Goal: Task Accomplishment & Management: Complete application form

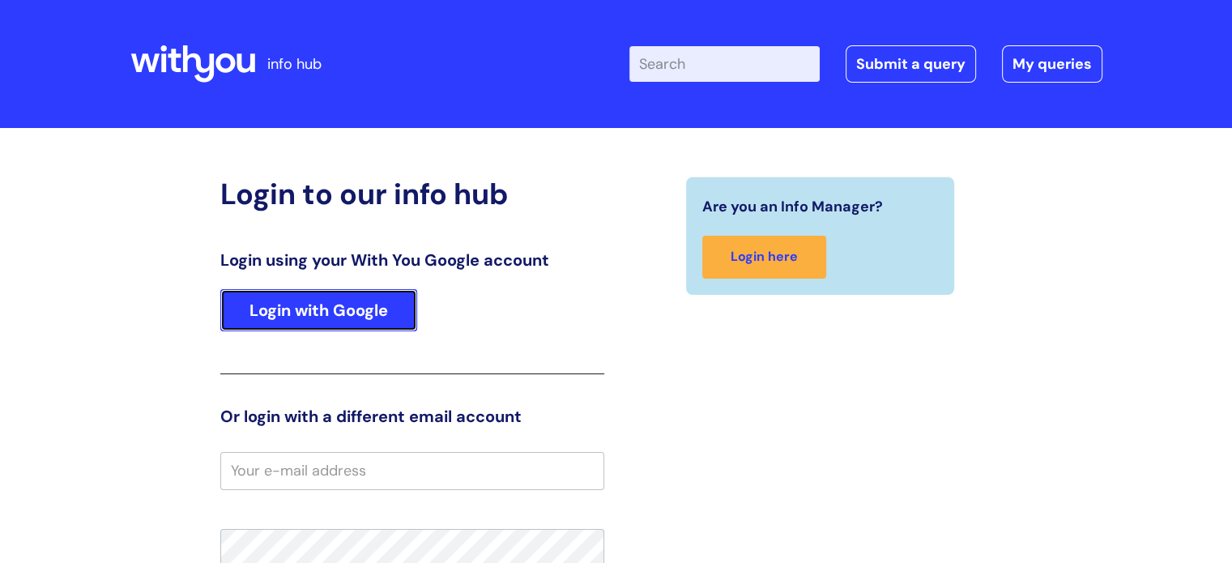
click at [324, 323] on link "Login with Google" at bounding box center [318, 310] width 197 height 42
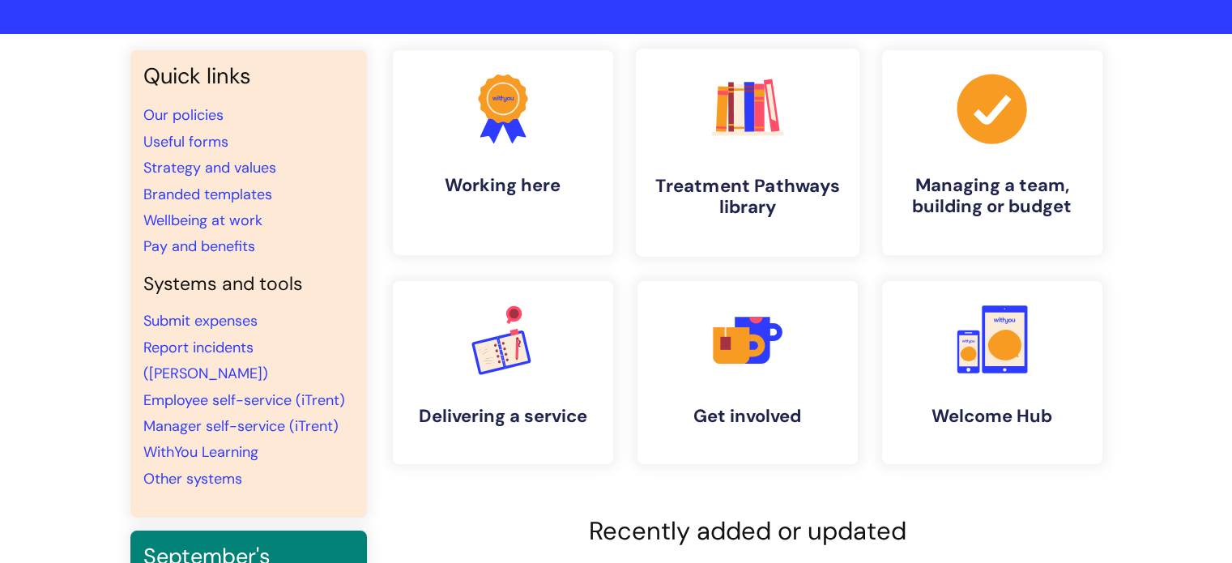
scroll to position [99, 0]
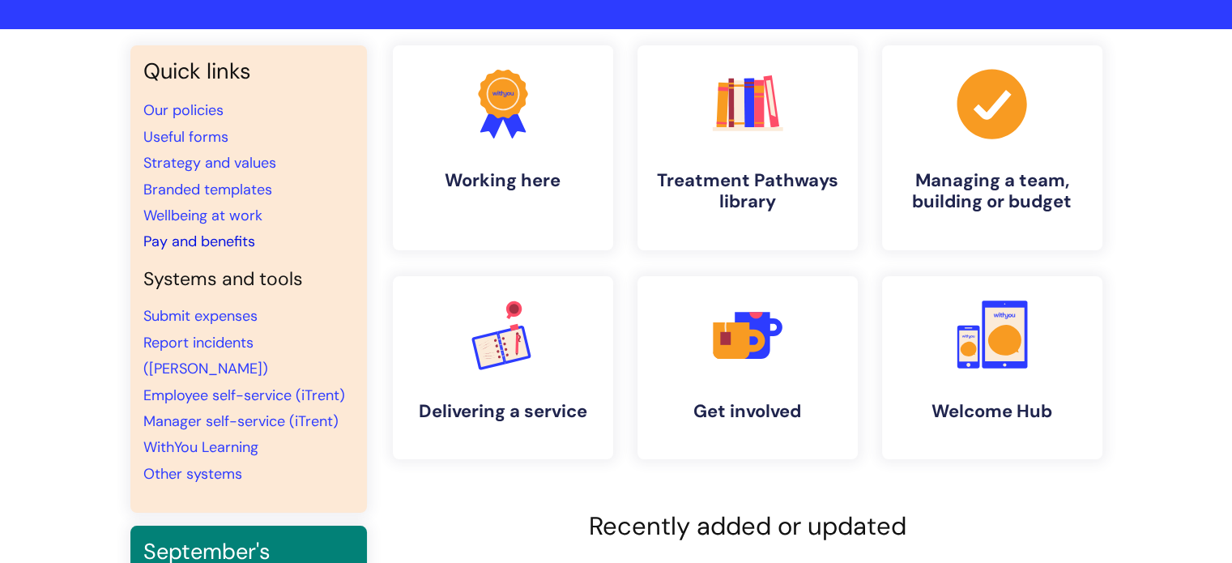
click at [227, 245] on link "Pay and benefits" at bounding box center [199, 241] width 112 height 19
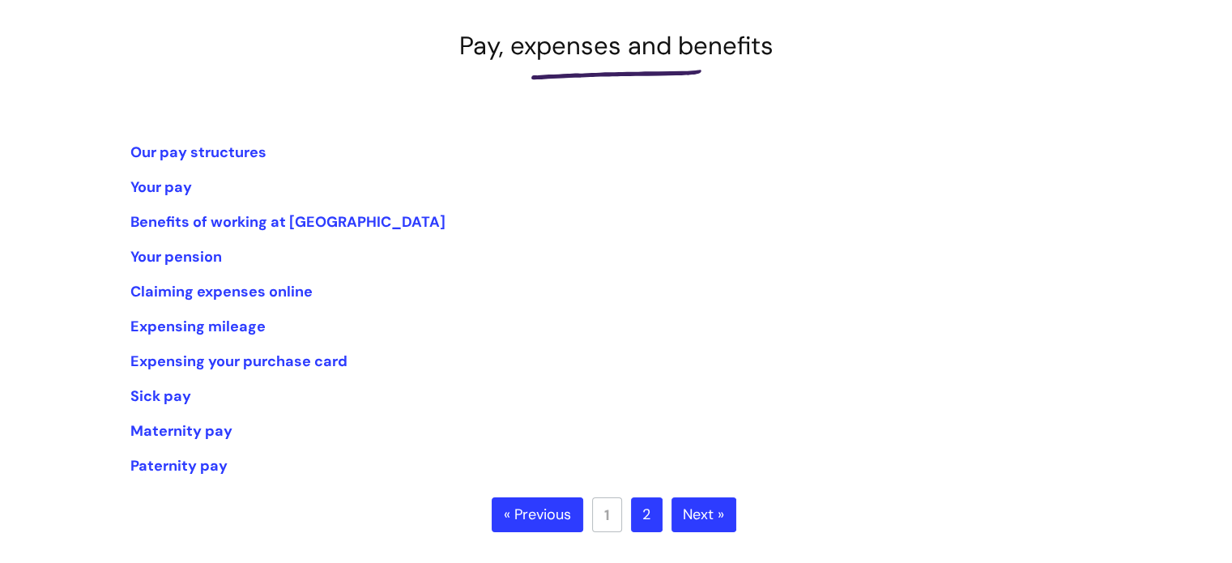
scroll to position [223, 0]
click at [650, 510] on link "2" at bounding box center [647, 516] width 32 height 36
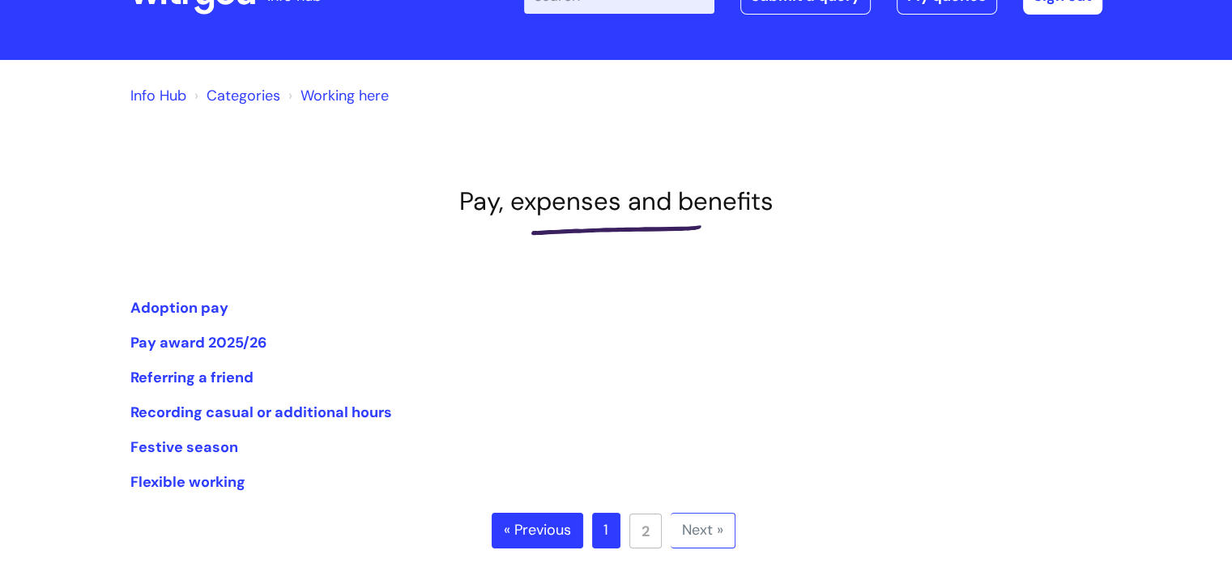
scroll to position [70, 0]
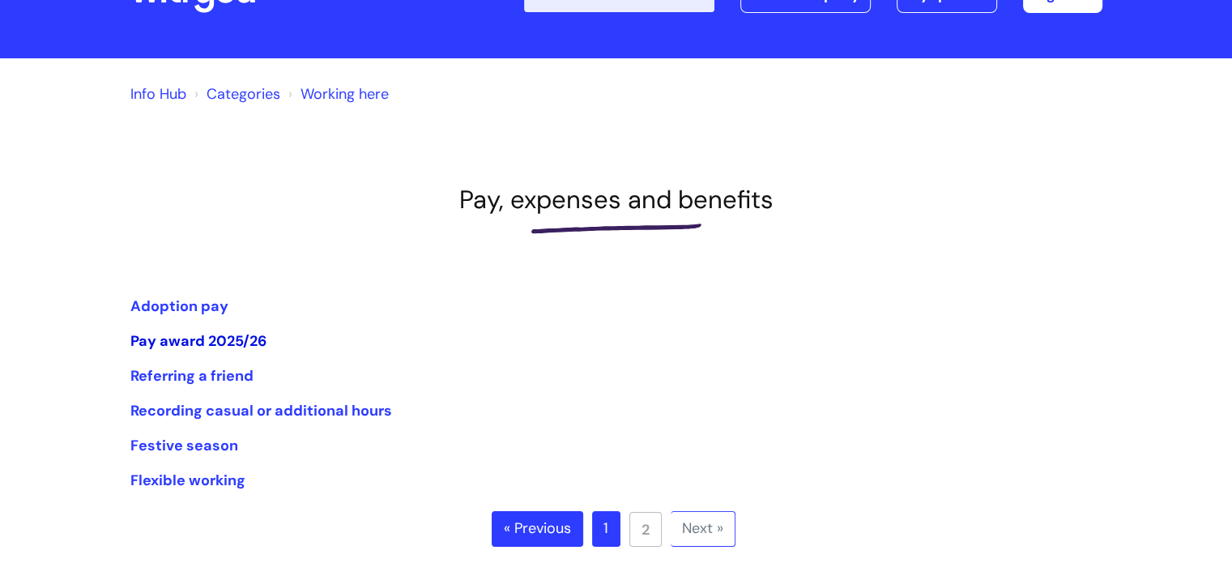
click at [228, 339] on link "Pay award 2025/26" at bounding box center [198, 340] width 136 height 19
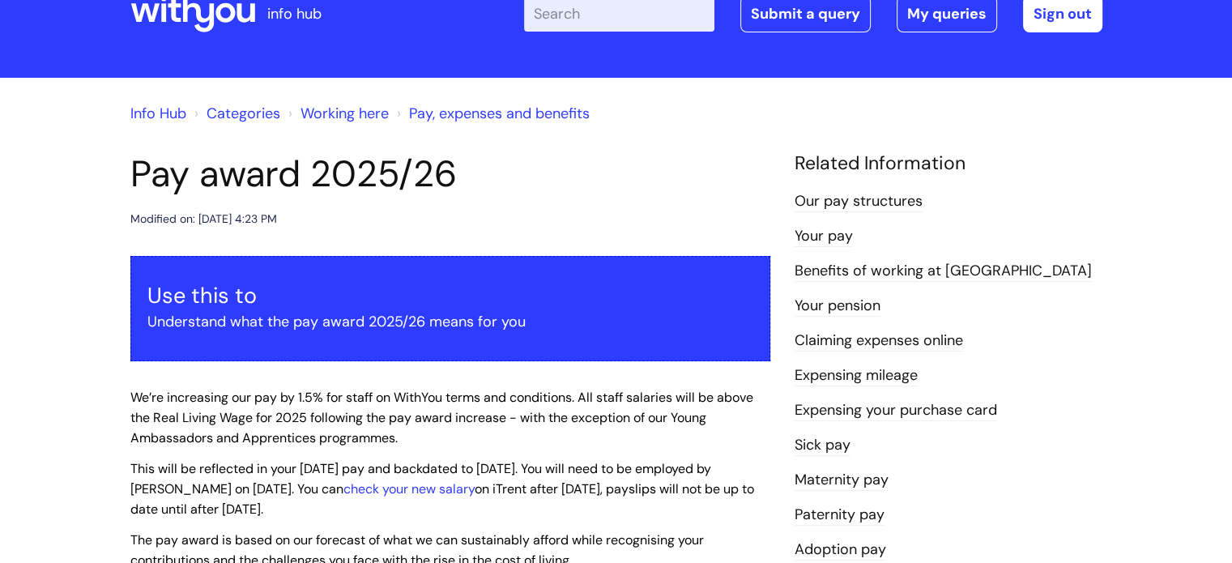
scroll to position [48, 0]
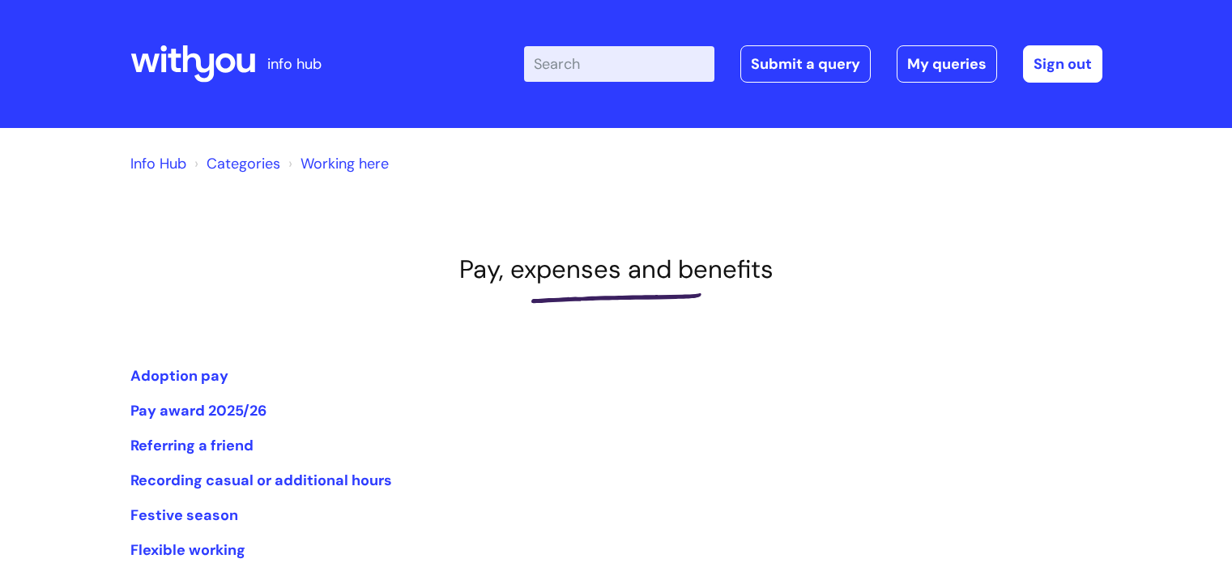
scroll to position [70, 0]
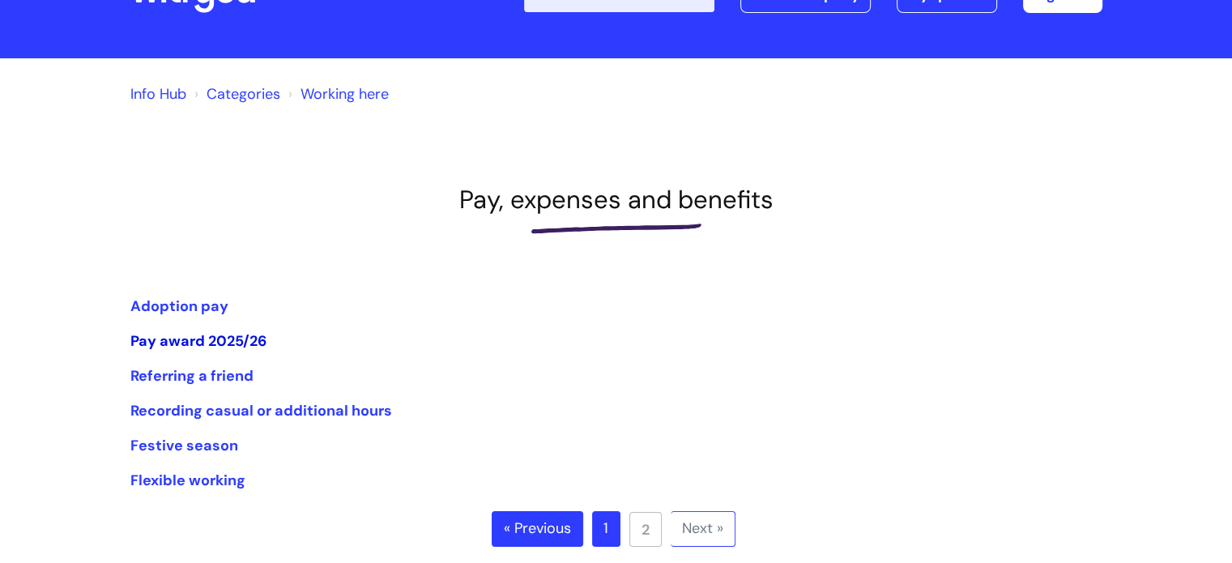
click at [155, 338] on link "Pay award 2025/26" at bounding box center [198, 340] width 136 height 19
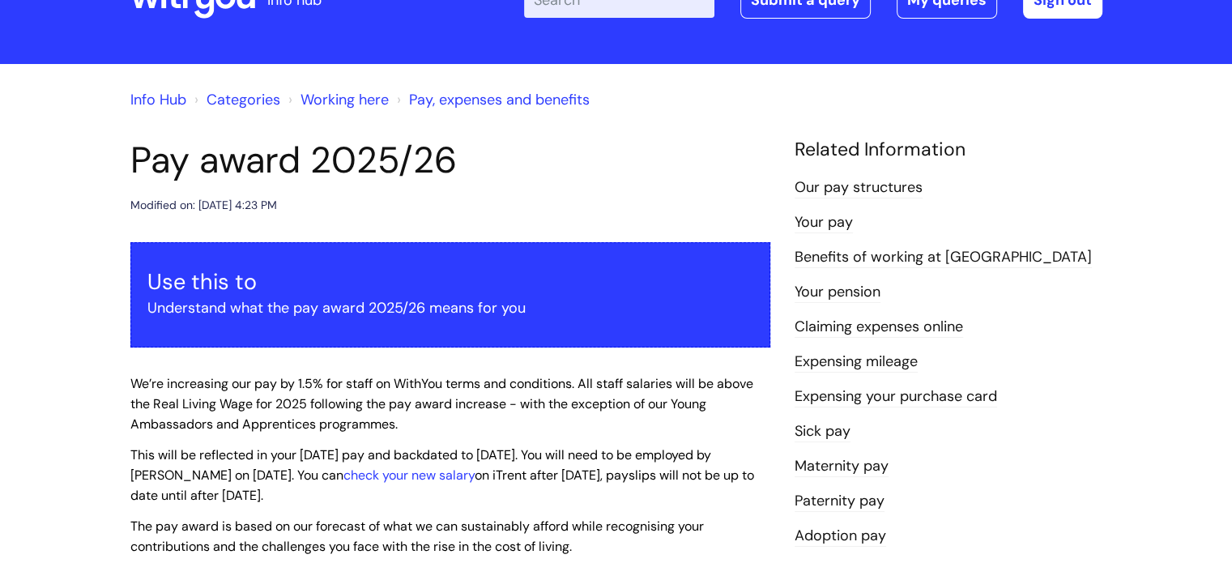
scroll to position [65, 0]
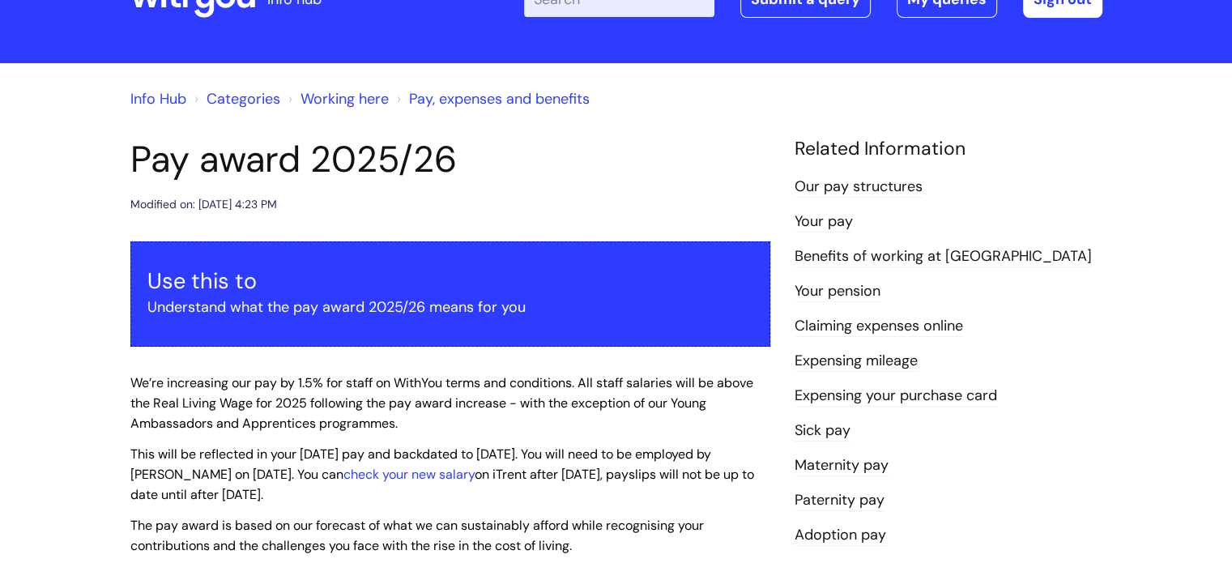
click at [829, 223] on link "Your pay" at bounding box center [823, 221] width 58 height 21
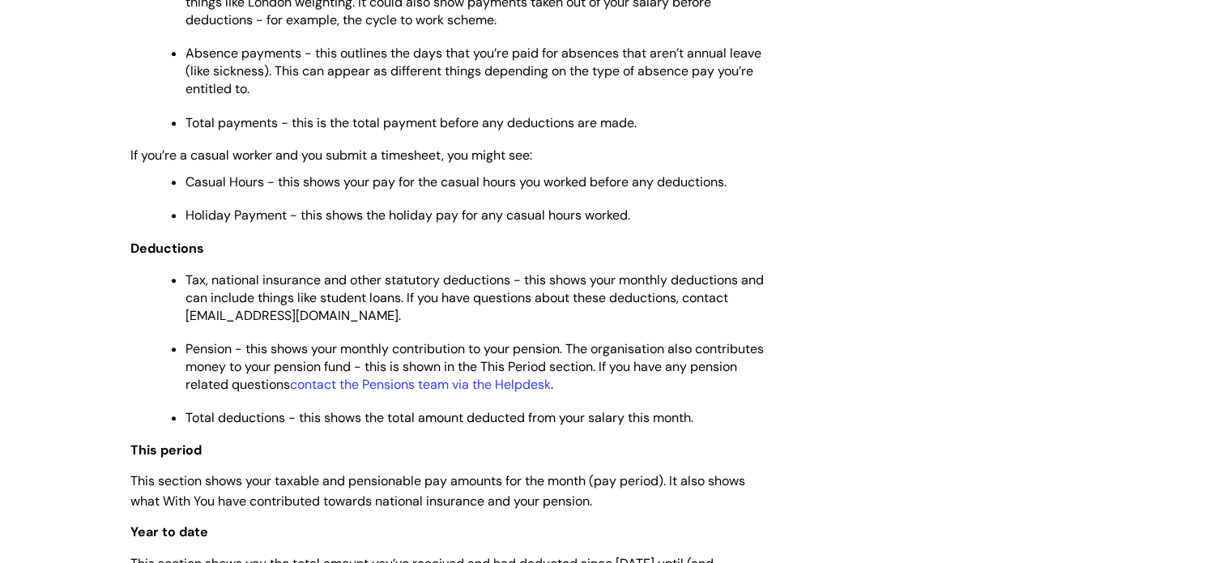
scroll to position [683, 0]
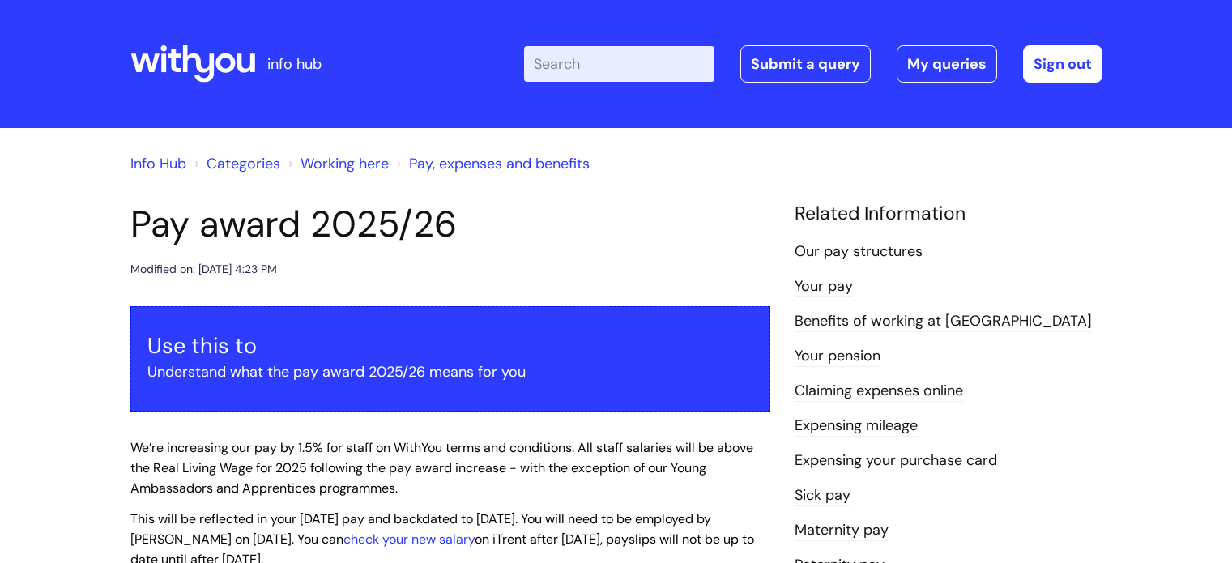
scroll to position [65, 0]
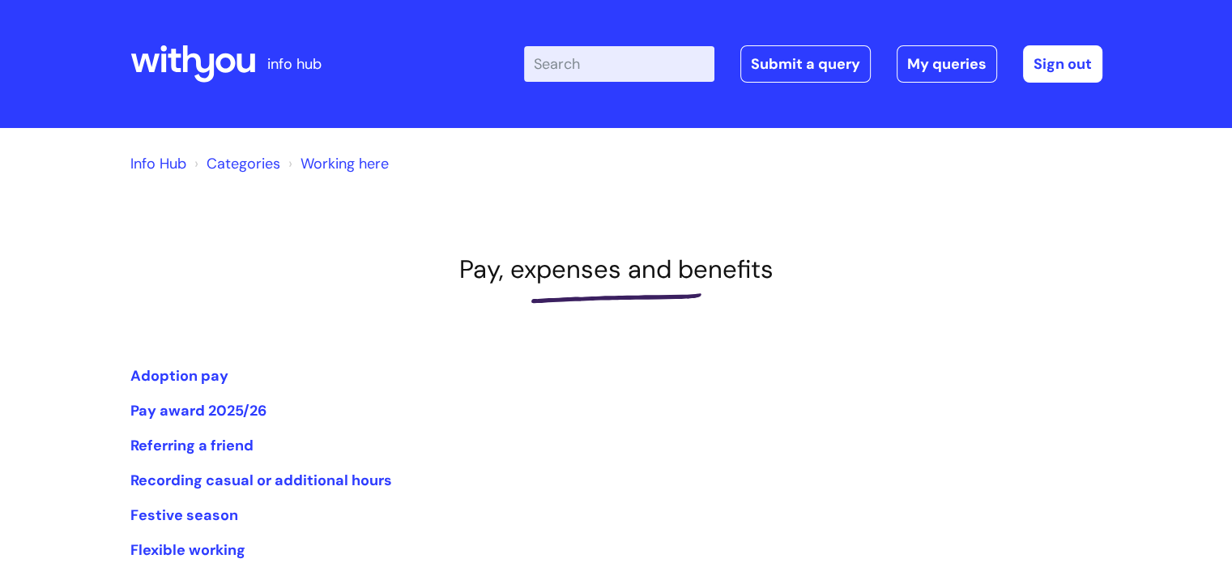
click at [172, 164] on link "Info Hub" at bounding box center [158, 163] width 56 height 19
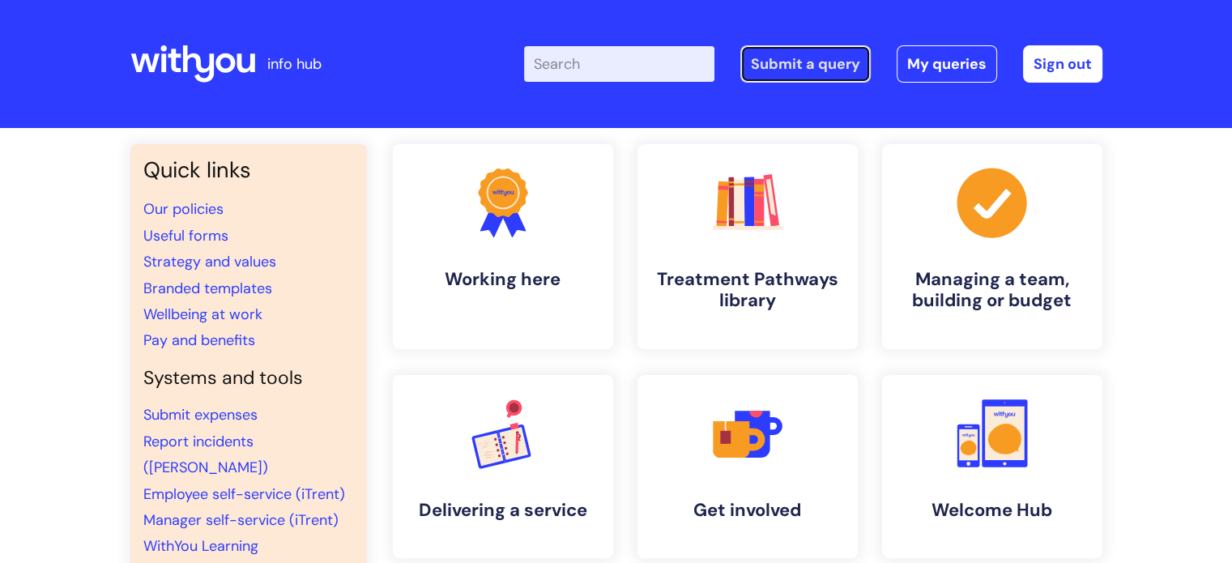
click at [825, 61] on link "Submit a query" at bounding box center [805, 63] width 130 height 37
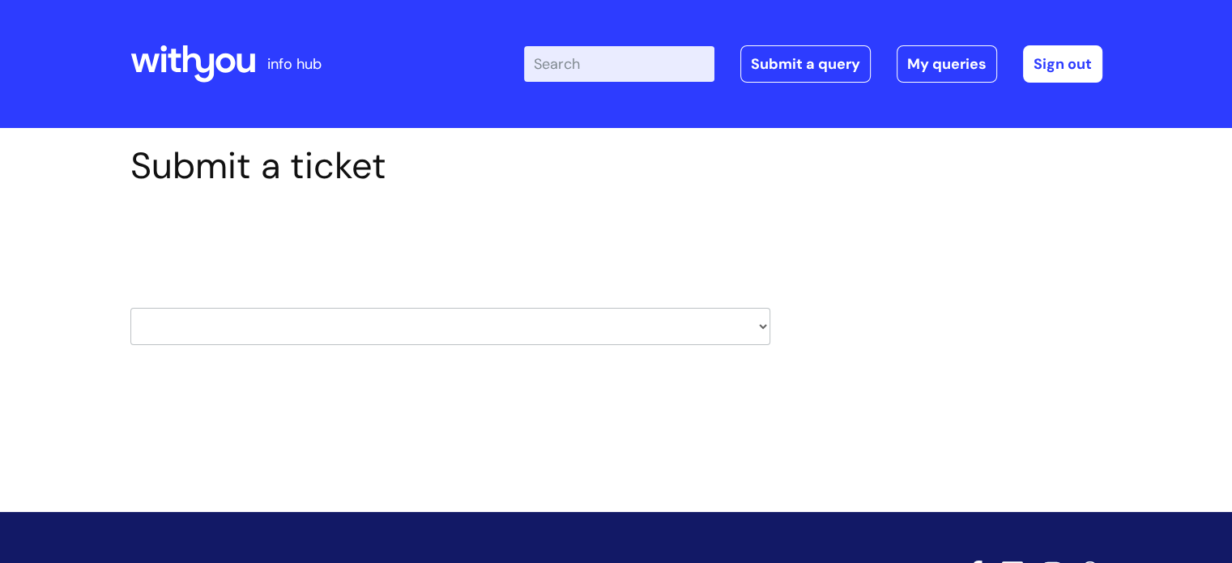
click at [748, 325] on select "HR / People IT and Support Clinical Drug Alerts Finance Accounts Data Support T…" at bounding box center [450, 326] width 640 height 37
select select "it_and_support"
click at [130, 308] on select "HR / People IT and Support Clinical Drug Alerts Finance Accounts Data Support T…" at bounding box center [450, 326] width 640 height 37
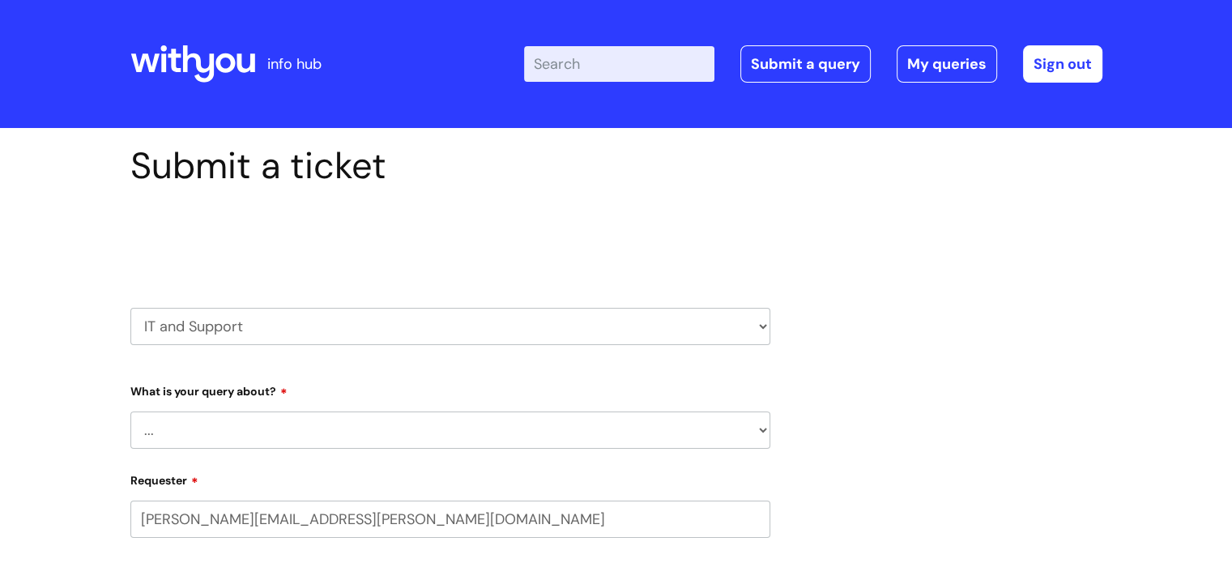
select select "80004286530"
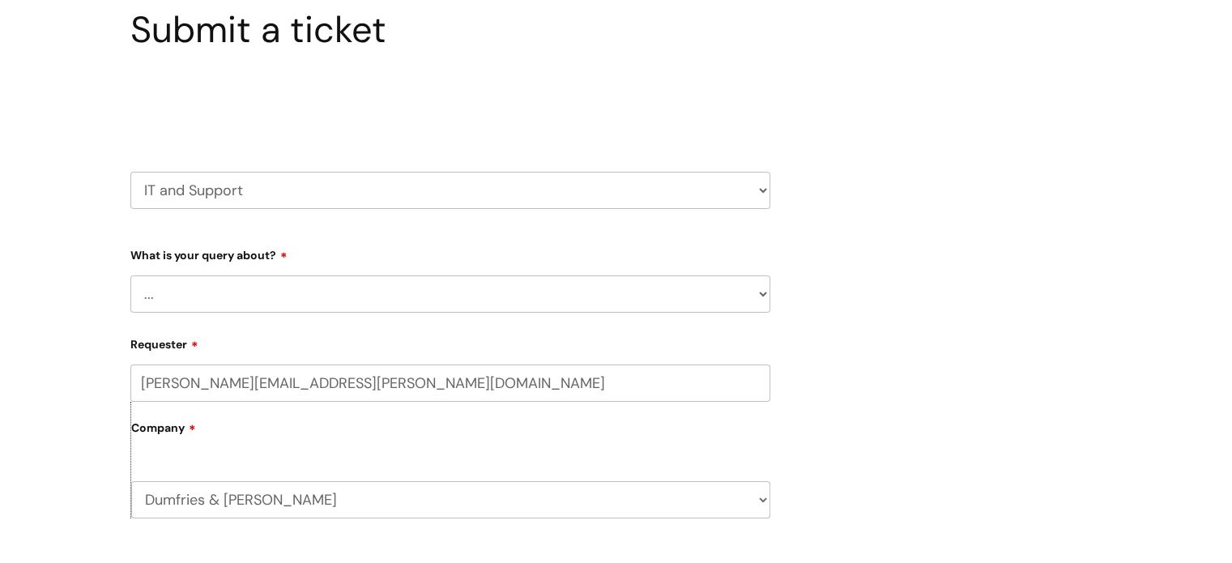
scroll to position [165, 0]
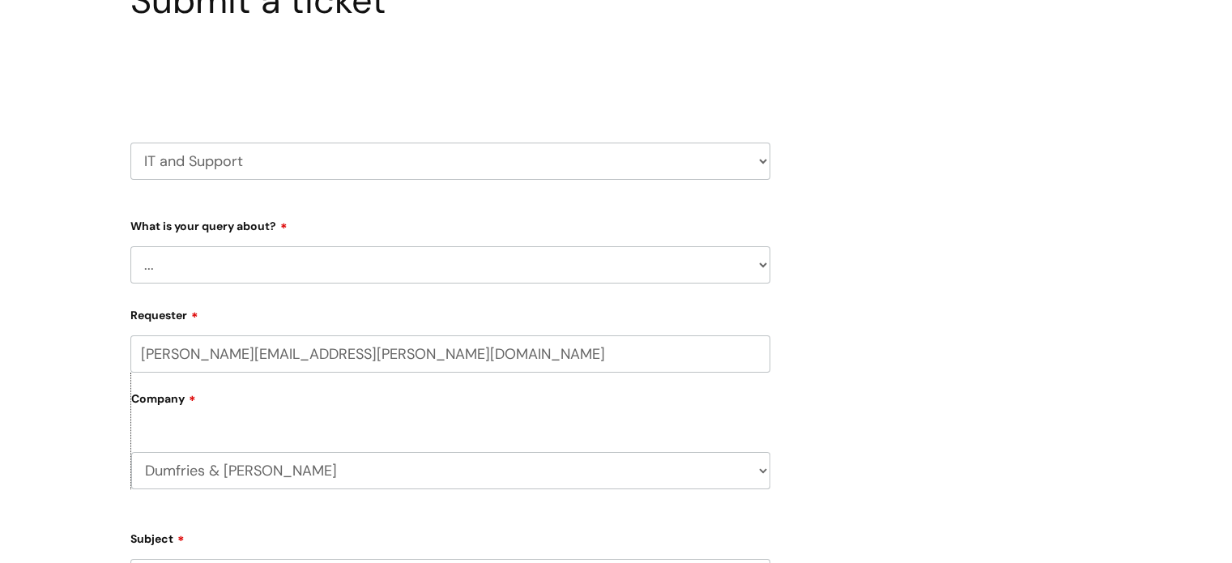
click at [758, 251] on select "... Mobile Phone Reset & MFA Accounts, Starters and Leavers IT Hardware issue I…" at bounding box center [450, 264] width 640 height 37
click at [130, 246] on select "... Mobile Phone Reset & MFA Accounts, Starters and Leavers IT Hardware issue I…" at bounding box center [450, 264] width 640 height 37
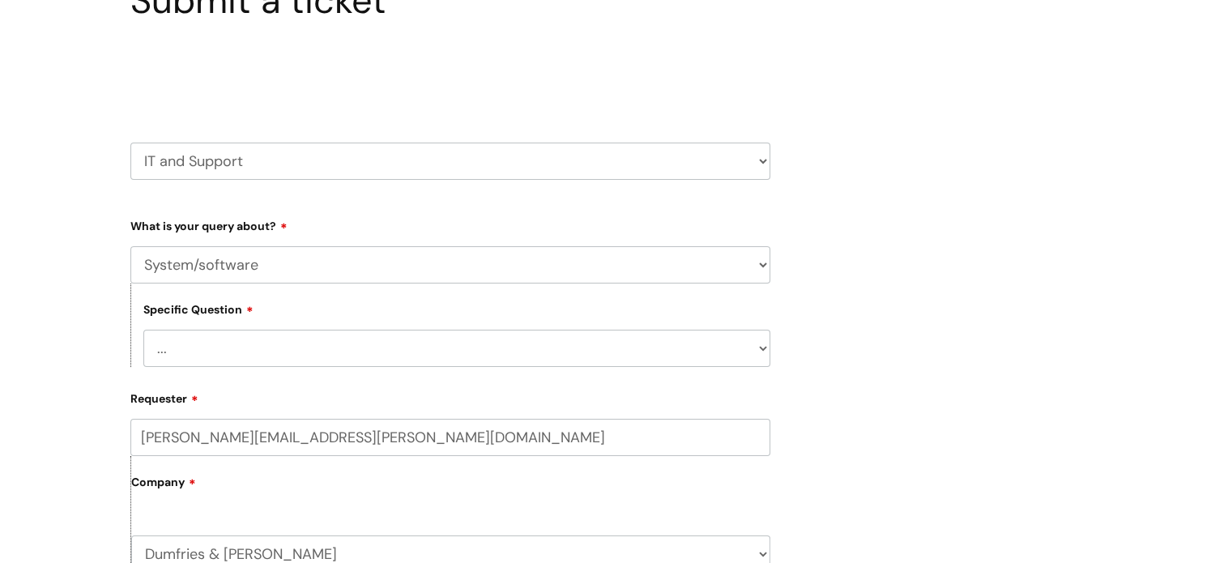
click at [745, 350] on select "... Halo PCMIS Iaptus NHS Email CJSM Email Mitel Another System Google (Workspa…" at bounding box center [456, 348] width 627 height 37
click at [965, 232] on div "Submit a ticket Select issue type HR / People IT and Support Clinical Drug Aler…" at bounding box center [616, 553] width 996 height 1148
click at [753, 266] on select "... Mobile Phone Reset & MFA Accounts, Starters and Leavers IT Hardware issue I…" at bounding box center [450, 264] width 640 height 37
click at [130, 246] on select "... Mobile Phone Reset & MFA Accounts, Starters and Leavers IT Hardware issue I…" at bounding box center [450, 264] width 640 height 37
click at [741, 345] on select "... I need a new or replacement ... I’m waiting for new or replacement hardware…" at bounding box center [456, 348] width 627 height 37
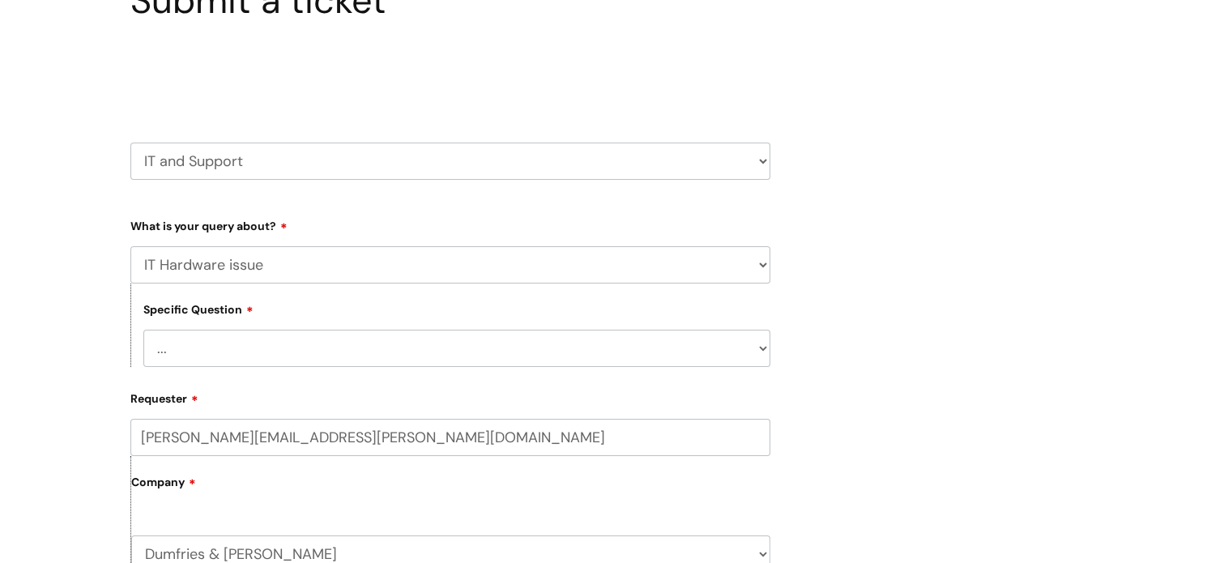
click at [881, 262] on div "Submit a ticket Select issue type HR / People IT and Support Clinical Drug Aler…" at bounding box center [616, 553] width 996 height 1148
click at [757, 256] on select "... Mobile Phone Reset & MFA Accounts, Starters and Leavers IT Hardware issue I…" at bounding box center [450, 264] width 640 height 37
click at [130, 246] on select "... Mobile Phone Reset & MFA Accounts, Starters and Leavers IT Hardware issue I…" at bounding box center [450, 264] width 640 height 37
click at [740, 353] on select "... I have a new starter I have a leaver I need to make a change to an account …" at bounding box center [456, 348] width 627 height 37
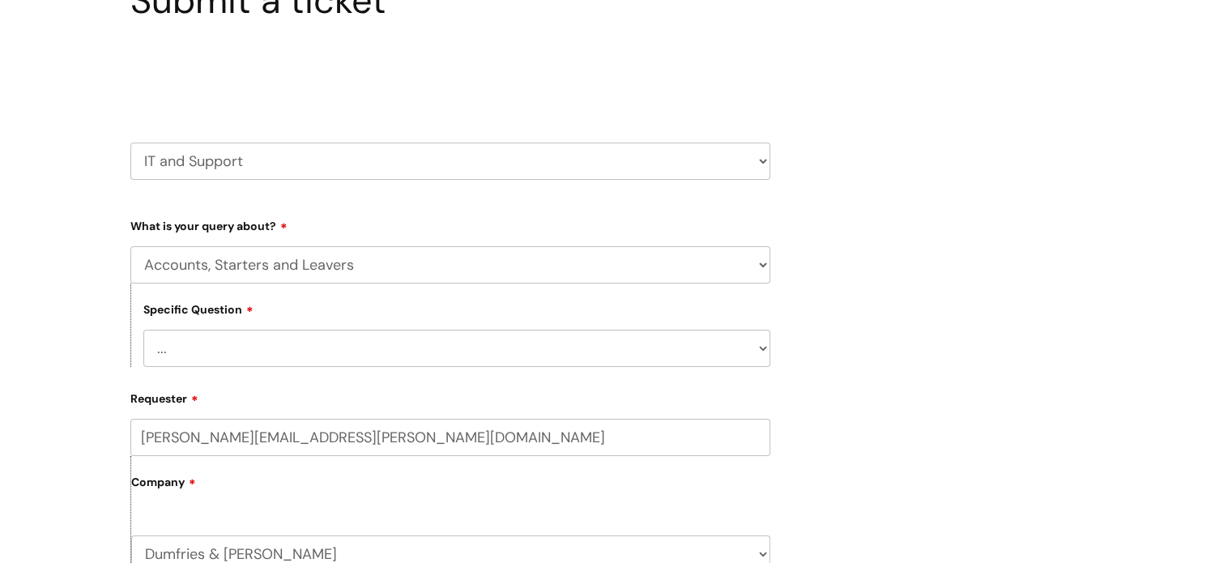
click at [755, 268] on select "... Mobile Phone Reset & MFA Accounts, Starters and Leavers IT Hardware issue I…" at bounding box center [450, 264] width 640 height 37
select select "Something Else"
click at [130, 246] on select "... Mobile Phone Reset & MFA Accounts, Starters and Leavers IT Hardware issue I…" at bounding box center [450, 264] width 640 height 37
click at [756, 351] on select "... My problem is not listed" at bounding box center [456, 348] width 627 height 37
click at [865, 344] on div "Submit a ticket Select issue type HR / People IT and Support Clinical Drug Aler…" at bounding box center [616, 553] width 996 height 1148
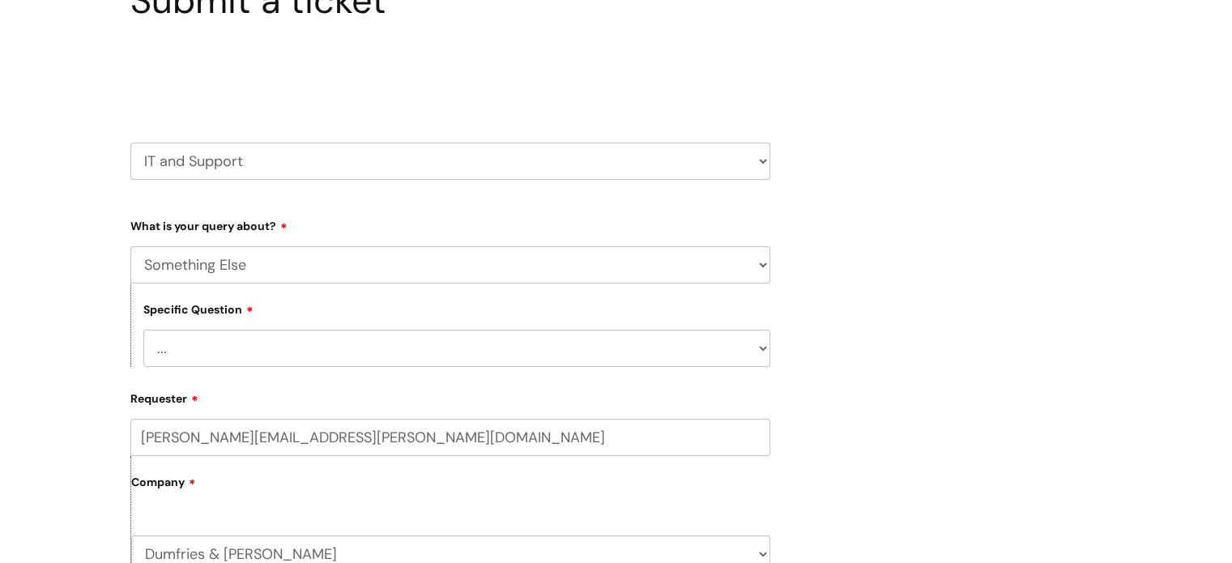
click at [762, 159] on select "HR / People IT and Support Clinical Drug Alerts Finance Accounts Data Support T…" at bounding box center [450, 161] width 640 height 37
select select "property_&_estates"
click at [130, 143] on select "HR / People IT and Support Clinical Drug Alerts Finance Accounts Data Support T…" at bounding box center [450, 161] width 640 height 37
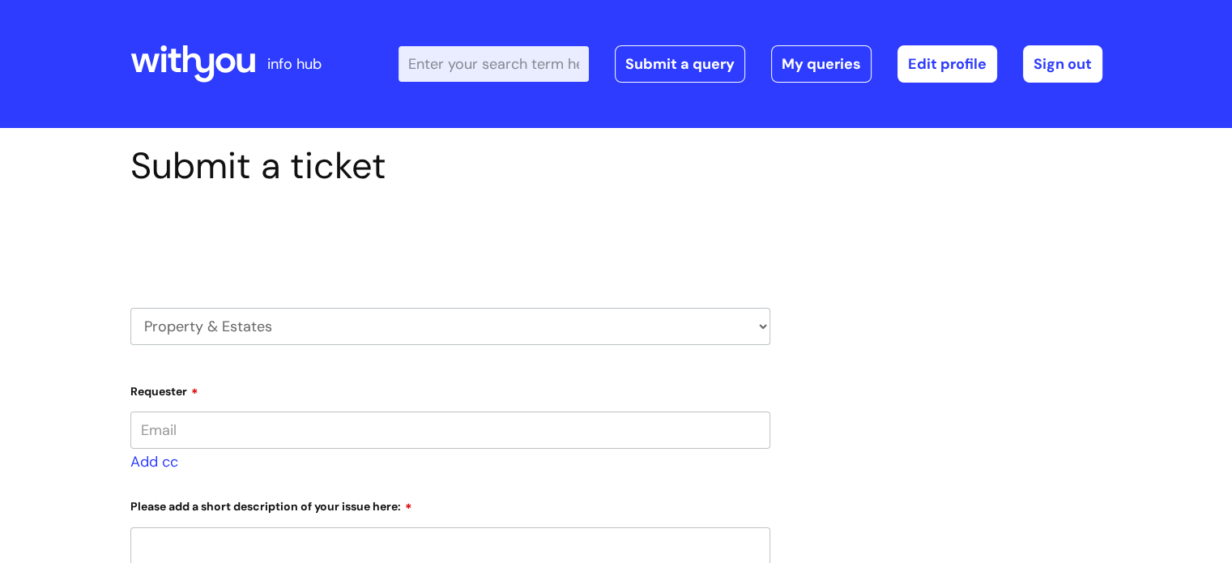
type input "[PERSON_NAME][EMAIL_ADDRESS][PERSON_NAME][DOMAIN_NAME]"
select select "80004286530"
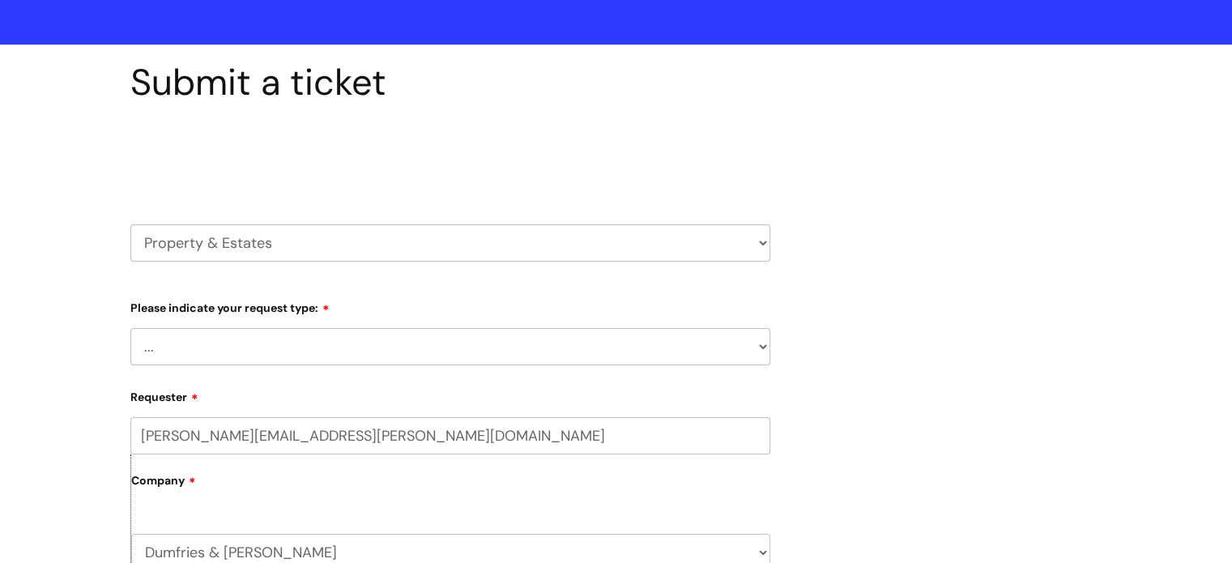
scroll to position [84, 0]
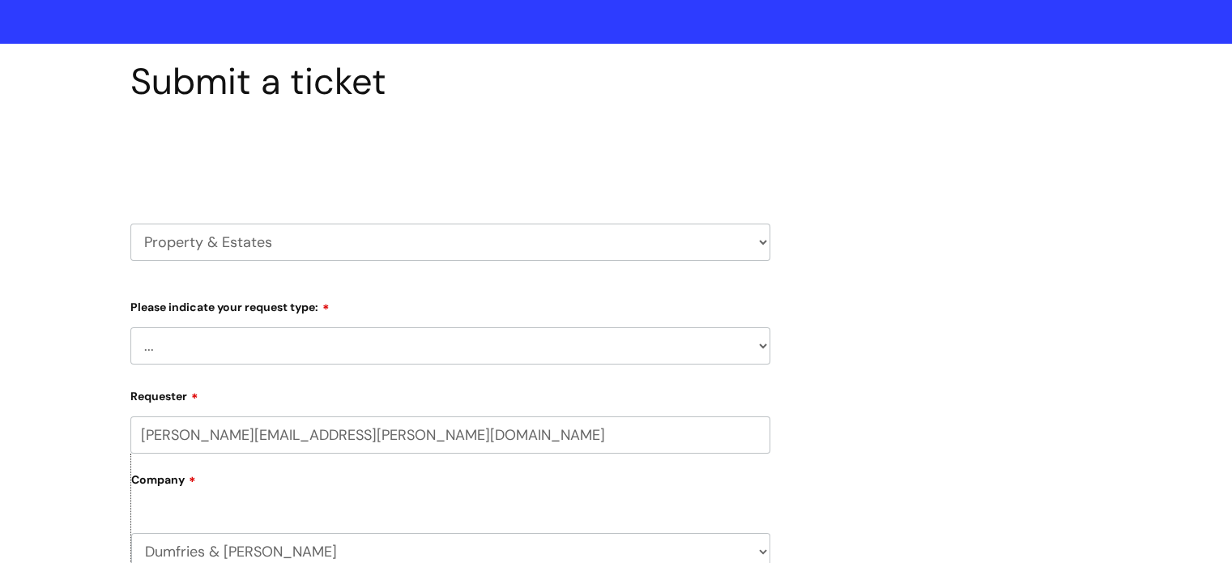
click at [751, 349] on select "... Facilities Support Lease/ Tenancy Agreements Health & Safety and Environmen…" at bounding box center [450, 345] width 640 height 37
select select "Facilities Support"
click at [130, 327] on select "... Facilities Support Lease/ Tenancy Agreements Health & Safety and Environmen…" at bounding box center [450, 345] width 640 height 37
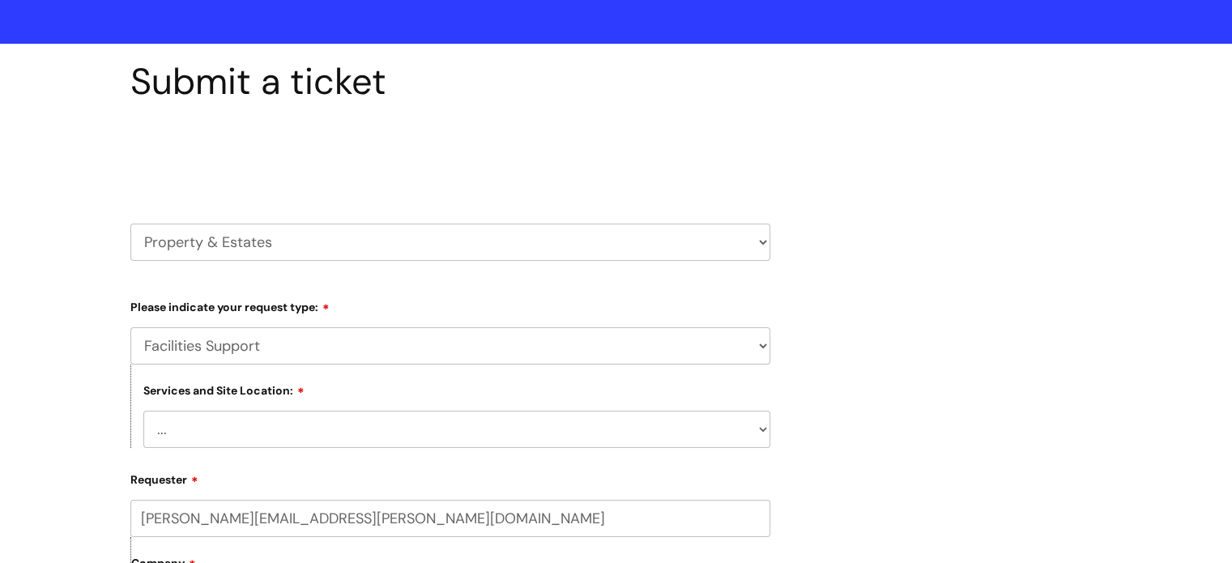
click at [755, 431] on select "... Cleethorpes Darlington Tubwell Darlington Coniscliffe Grimsby Preston Redca…" at bounding box center [456, 429] width 627 height 37
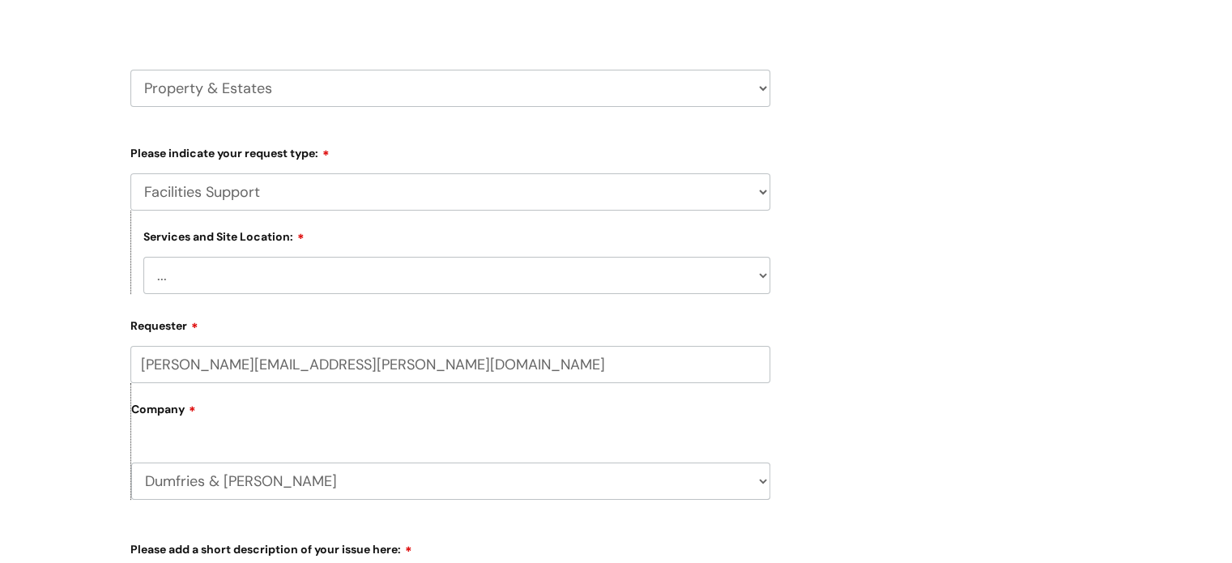
scroll to position [0, 0]
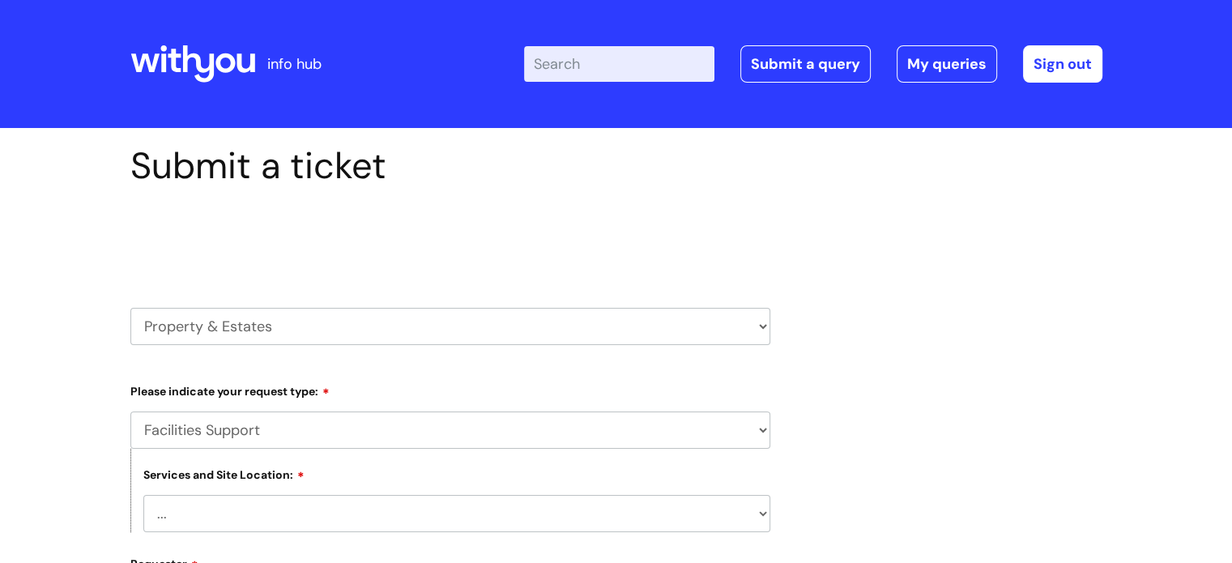
click at [761, 326] on select "HR / People IT and Support Clinical Drug Alerts Finance Accounts Data Support T…" at bounding box center [450, 326] width 640 height 37
select select "it_and_support"
click at [130, 308] on select "HR / People IT and Support Clinical Drug Alerts Finance Accounts Data Support T…" at bounding box center [450, 326] width 640 height 37
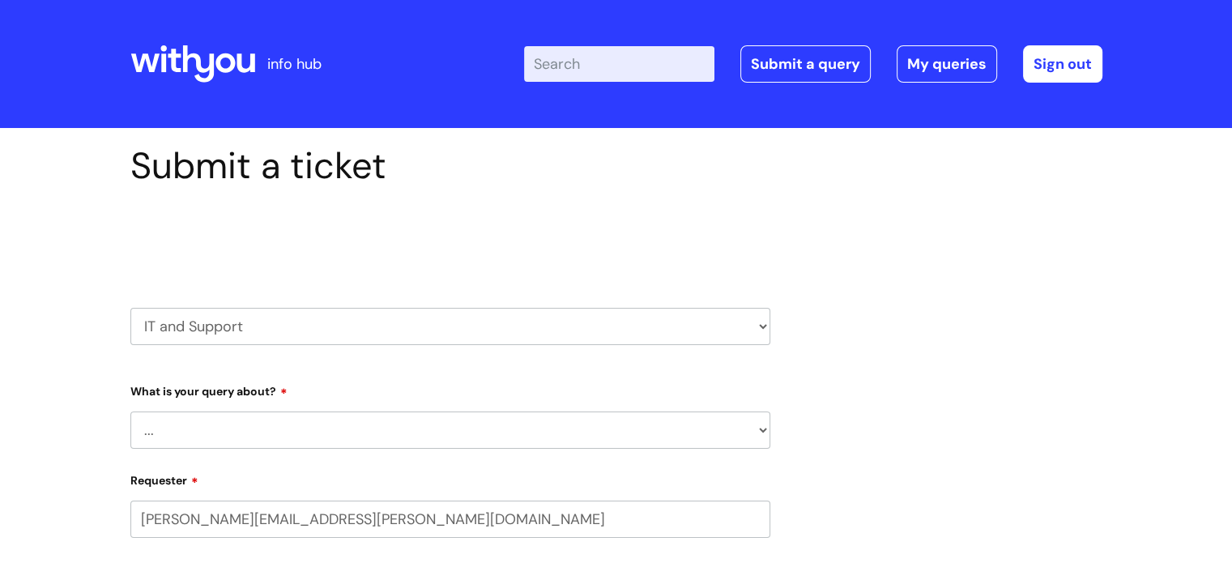
select select "80004286530"
click at [746, 425] on select "... Mobile Phone Reset & MFA Accounts, Starters and Leavers IT Hardware issue I…" at bounding box center [450, 429] width 640 height 37
click at [130, 411] on select "... Mobile Phone Reset & MFA Accounts, Starters and Leavers IT Hardware issue I…" at bounding box center [450, 429] width 640 height 37
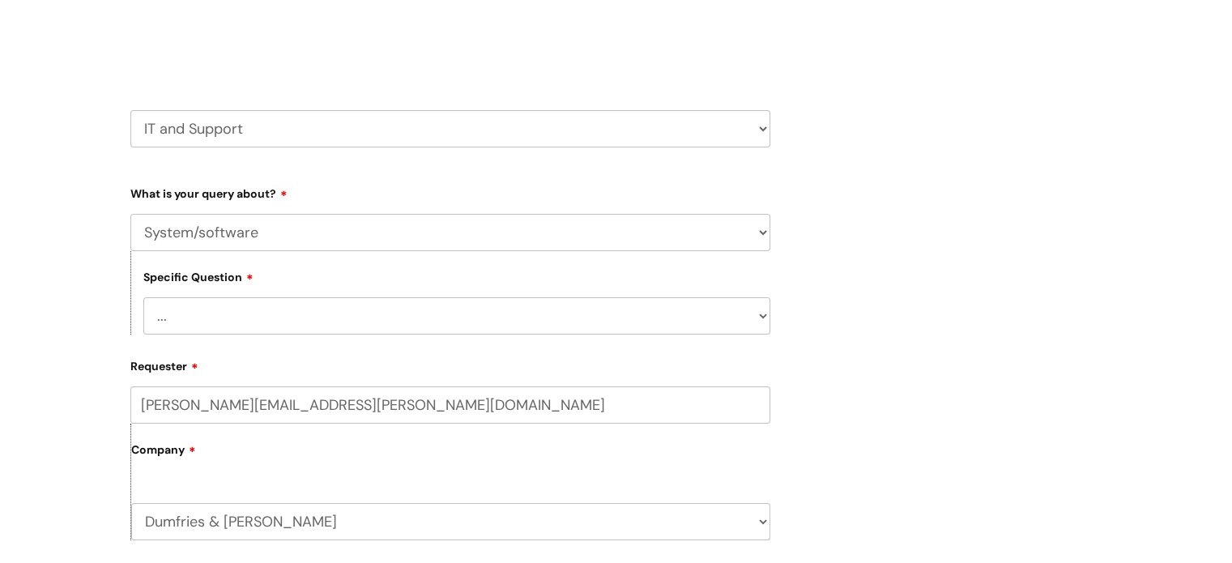
scroll to position [200, 0]
click at [764, 322] on select "... Halo PCMIS Iaptus NHS Email CJSM Email Mitel Another System Google (Workspa…" at bounding box center [456, 313] width 627 height 37
click at [998, 219] on div "Submit a ticket Select issue type HR / People IT and Support Clinical Drug Aler…" at bounding box center [616, 518] width 996 height 1148
click at [734, 318] on select "... Halo PCMIS Iaptus NHS Email CJSM Email Mitel Another System Google (Workspa…" at bounding box center [456, 313] width 627 height 37
click at [823, 347] on div "Submit a ticket Select issue type HR / People IT and Support Clinical Drug Aler…" at bounding box center [616, 518] width 996 height 1148
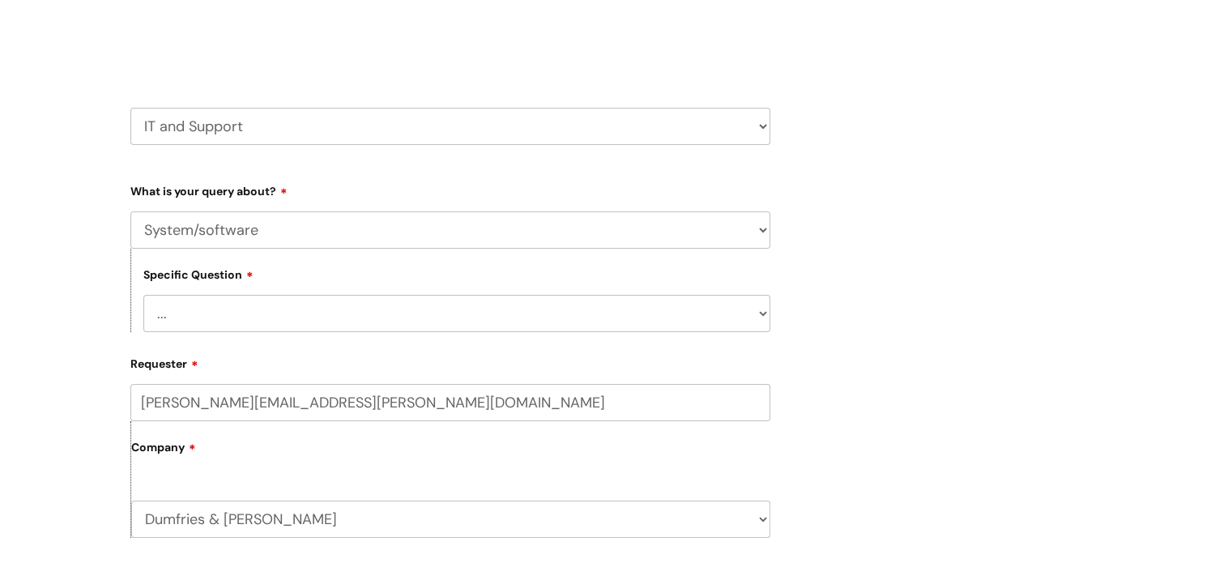
click at [748, 232] on select "... Mobile Phone Reset & MFA Accounts, Starters and Leavers IT Hardware issue I…" at bounding box center [450, 229] width 640 height 37
select select "IT Hardware issue"
click at [130, 211] on select "... Mobile Phone Reset & MFA Accounts, Starters and Leavers IT Hardware issue I…" at bounding box center [450, 229] width 640 height 37
click at [754, 309] on select "... I need a new or replacement ... I’m waiting for new or replacement hardware…" at bounding box center [456, 313] width 627 height 37
select select "Problems with IT equipment in a With You office"
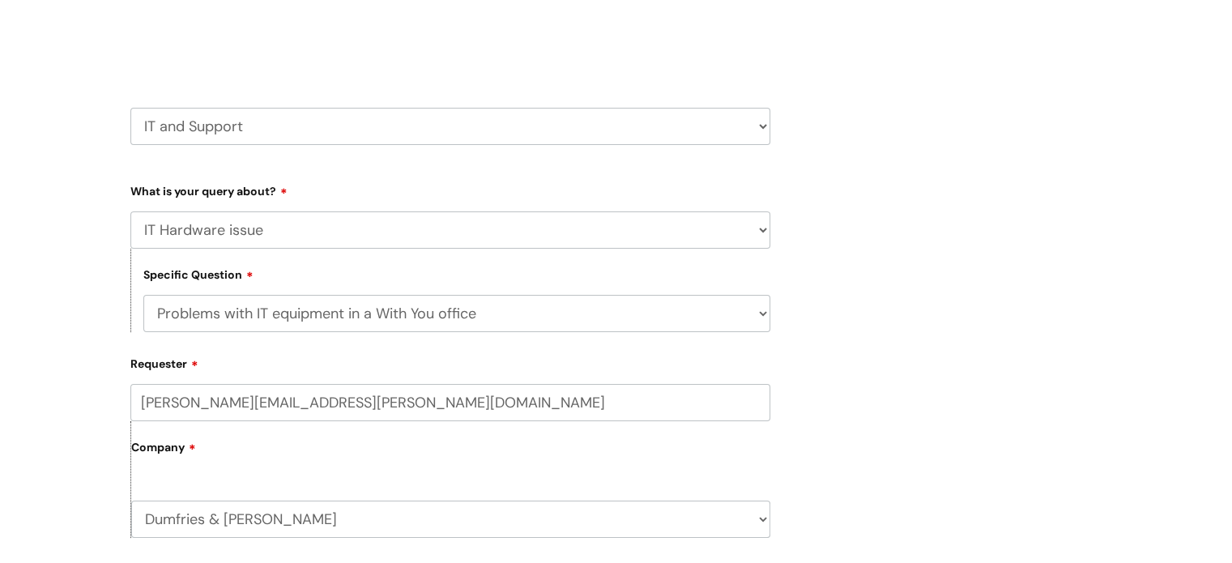
click at [143, 295] on select "... I need a new or replacement ... I’m waiting for new or replacement hardware…" at bounding box center [456, 313] width 627 height 37
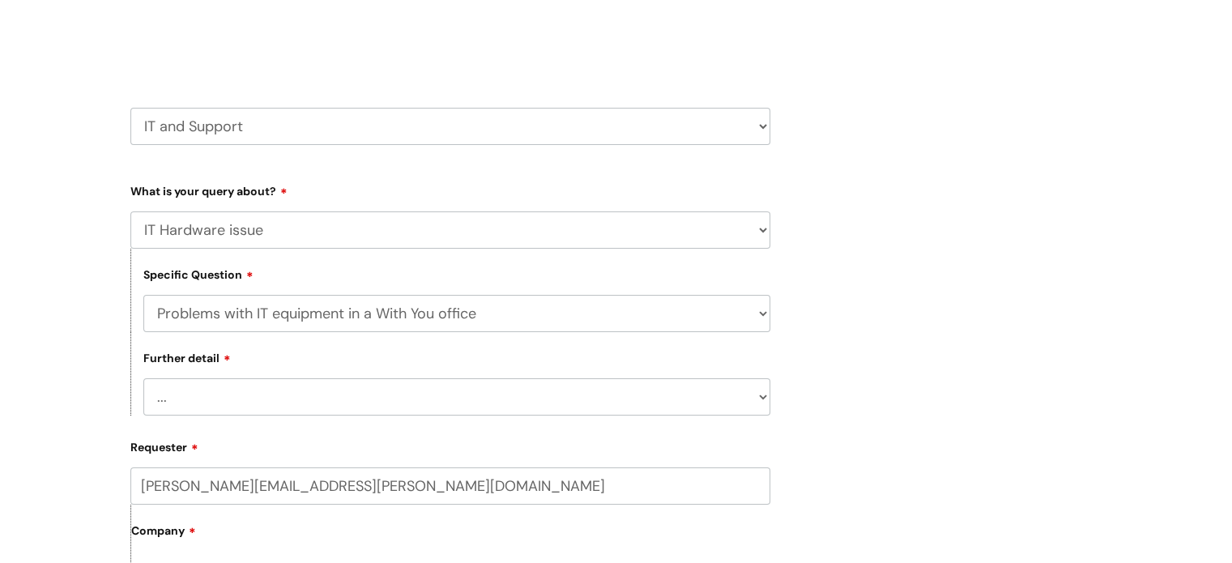
click at [759, 387] on select "... We’ve no internet in our WithYou office We’ve no phones in our WithYou offi…" at bounding box center [456, 396] width 627 height 37
click at [951, 200] on div "Submit a ticket Select issue type HR / People IT and Support Clinical Drug Aler…" at bounding box center [616, 560] width 996 height 1232
click at [1063, 151] on div "Submit a ticket Select issue type HR / People IT and Support Clinical Drug Aler…" at bounding box center [616, 560] width 996 height 1232
click at [753, 396] on select "... We’ve no internet in our WithYou office We’ve no phones in our WithYou offi…" at bounding box center [456, 396] width 627 height 37
select select "We’ve no internet in our WithYou office"
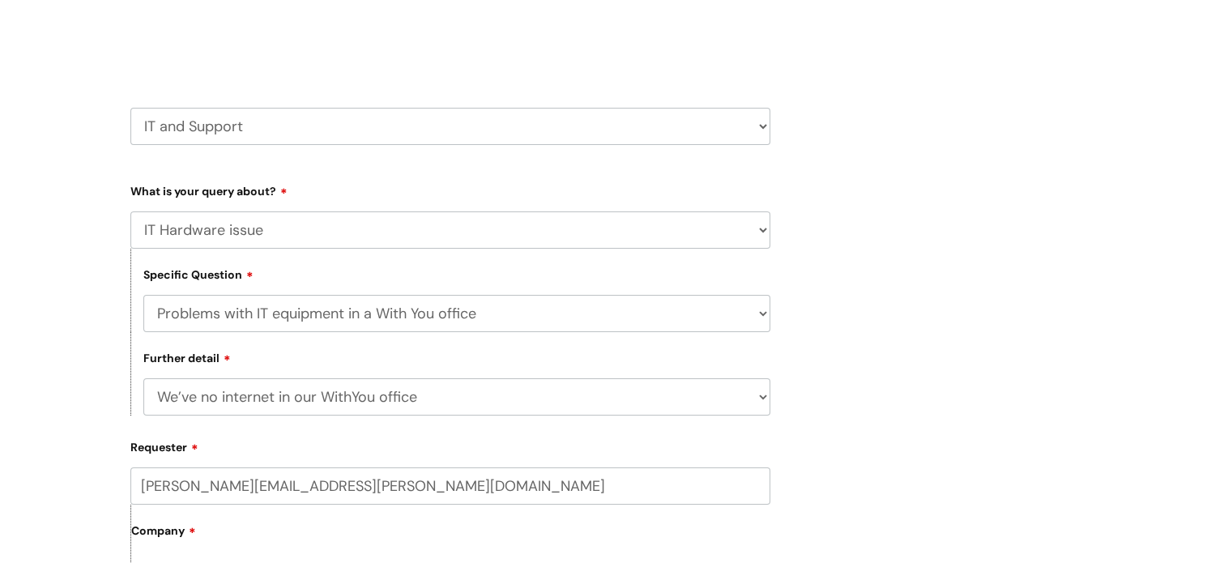
click at [143, 379] on select "... We’ve no internet in our WithYou office We’ve no phones in our WithYou offi…" at bounding box center [456, 396] width 627 height 37
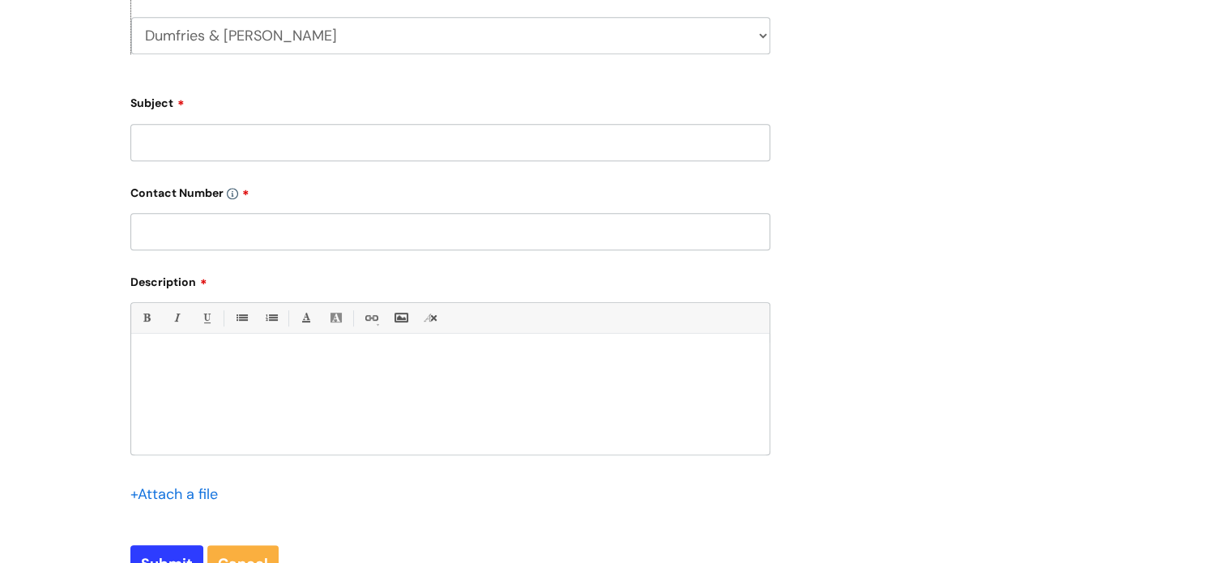
scroll to position [770, 0]
click at [632, 136] on input "Subject" at bounding box center [450, 139] width 640 height 37
type input "No internet"
click at [398, 223] on input "text" at bounding box center [450, 229] width 640 height 37
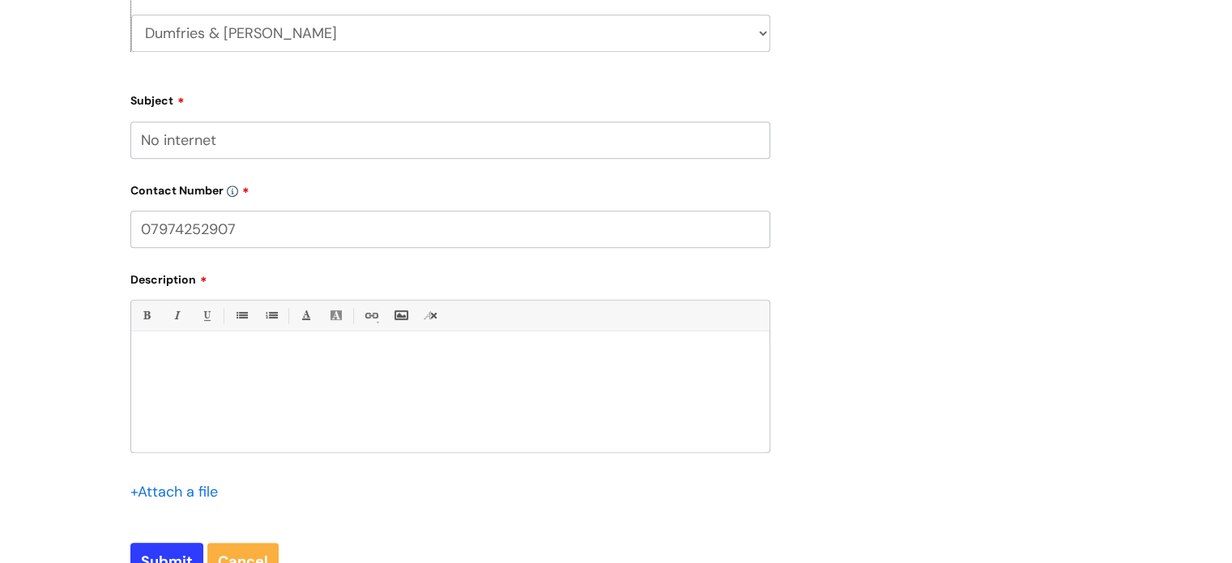
type input "07974252907"
click at [355, 351] on div at bounding box center [450, 396] width 638 height 112
click at [437, 384] on div at bounding box center [450, 396] width 638 height 112
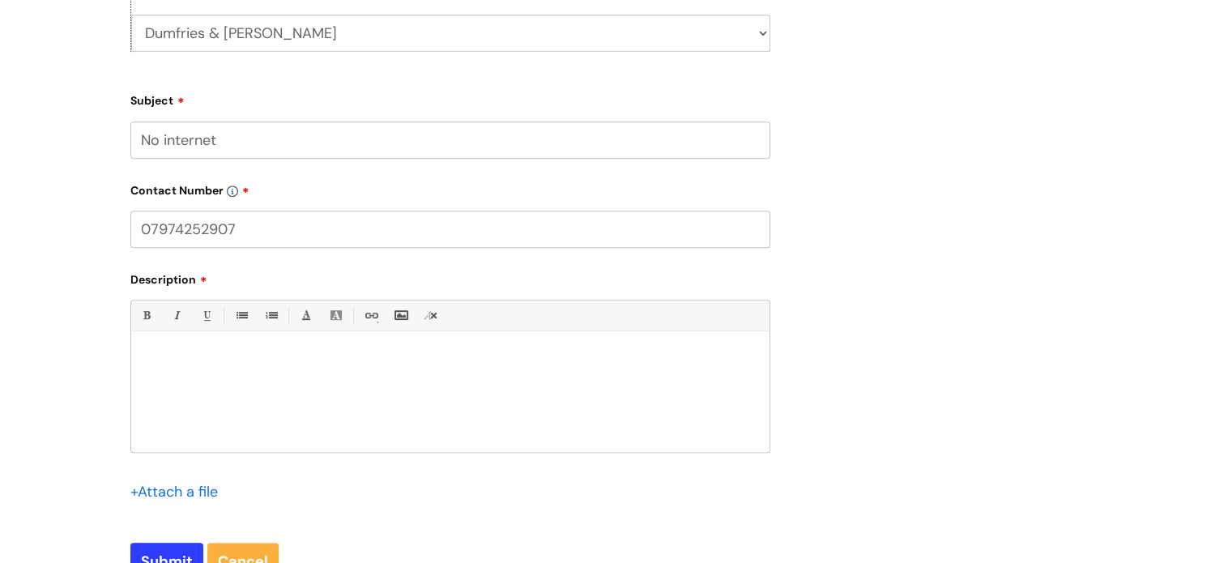
click at [457, 360] on p at bounding box center [450, 359] width 614 height 15
click at [148, 362] on p "Unable to connct to the we are with you CORP wifi" at bounding box center [450, 359] width 614 height 15
click at [142, 362] on div "Unable to connct to the we are with you CORP wifi" at bounding box center [450, 396] width 638 height 112
click at [239, 362] on p "Hi - Unable to connct to the we are with you CORP wifi" at bounding box center [450, 359] width 614 height 15
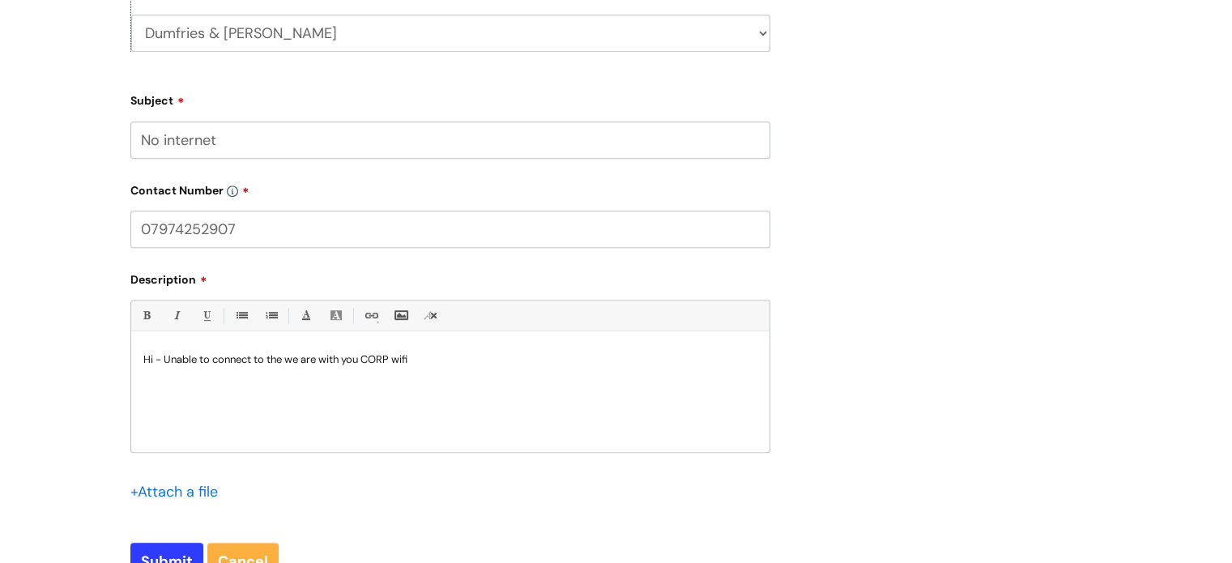
click at [448, 360] on p "Hi - Unable to connect to the we are with you CORP wifi" at bounding box center [450, 359] width 614 height 15
click at [415, 363] on p "Hi - Unable to connect to the we are with you CORP wifi in the Dumfries office." at bounding box center [450, 359] width 614 height 15
click at [567, 365] on p "Hi - Unable to connect to the we are with you CORP network in the Dumfries offi…" at bounding box center [450, 359] width 614 height 15
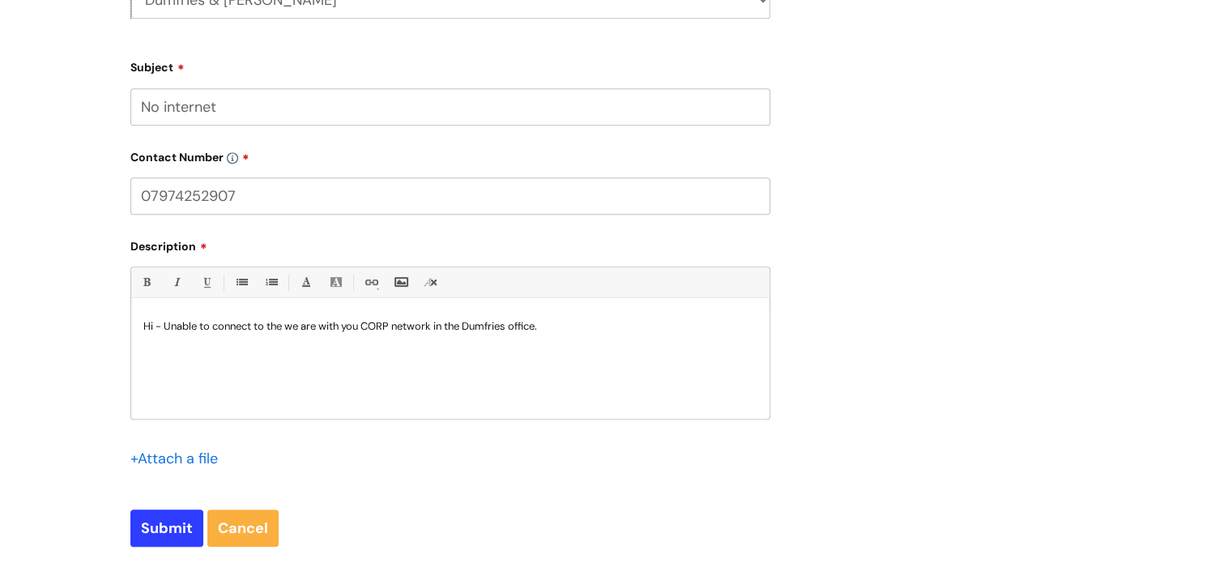
scroll to position [1060, 0]
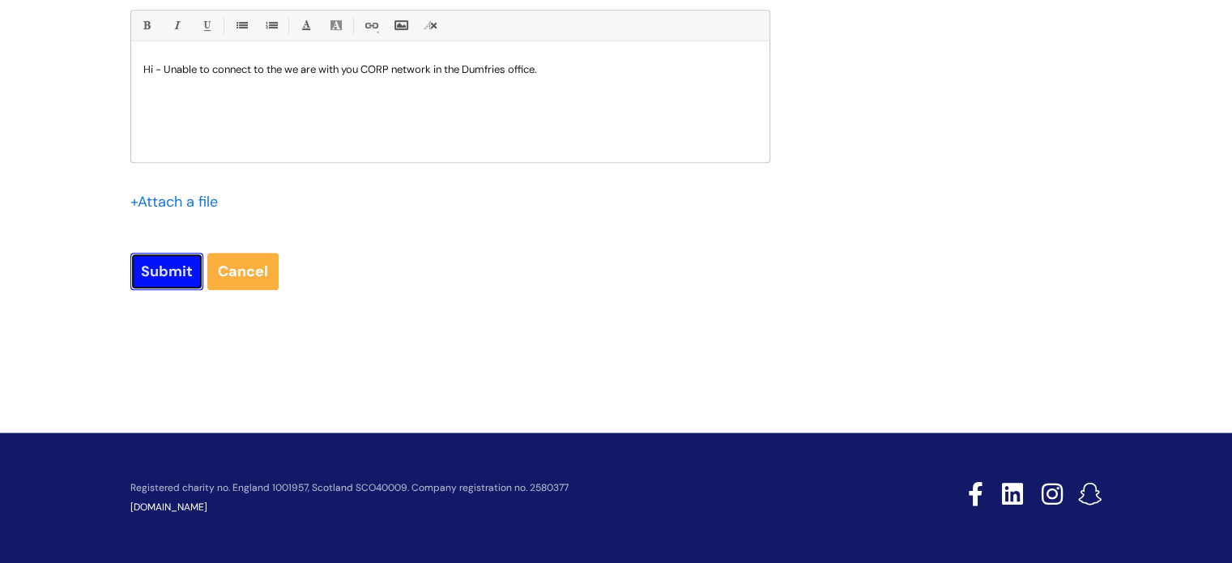
click at [150, 263] on input "Submit" at bounding box center [166, 271] width 73 height 37
type input "Please Wait..."
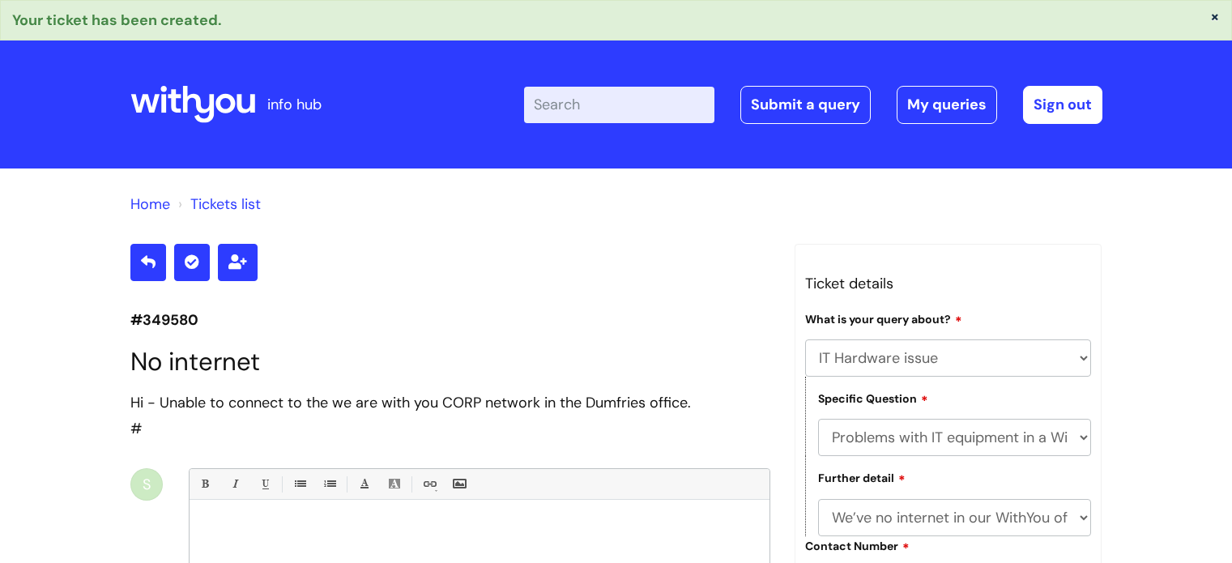
select select "IT Hardware issue"
select select "Problems with IT equipment in a With You office"
select select "We’ve no internet in our WithYou office"
